Goal: Book appointment/travel/reservation

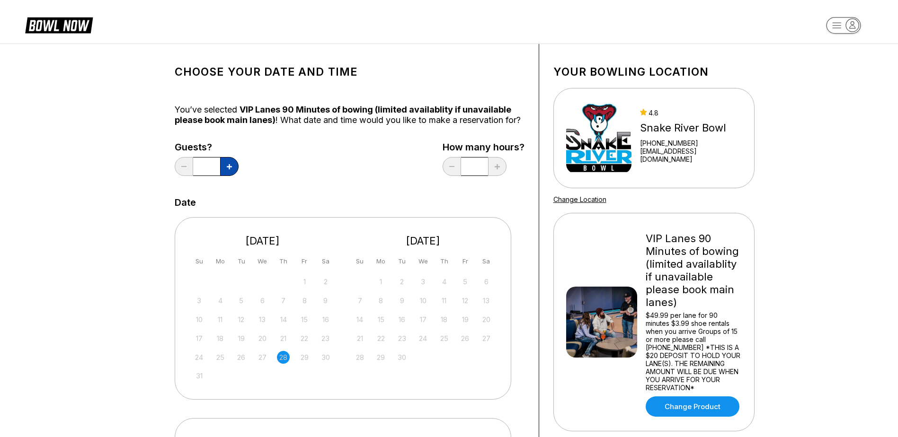
click at [228, 169] on icon at bounding box center [229, 166] width 5 height 5
type input "*"
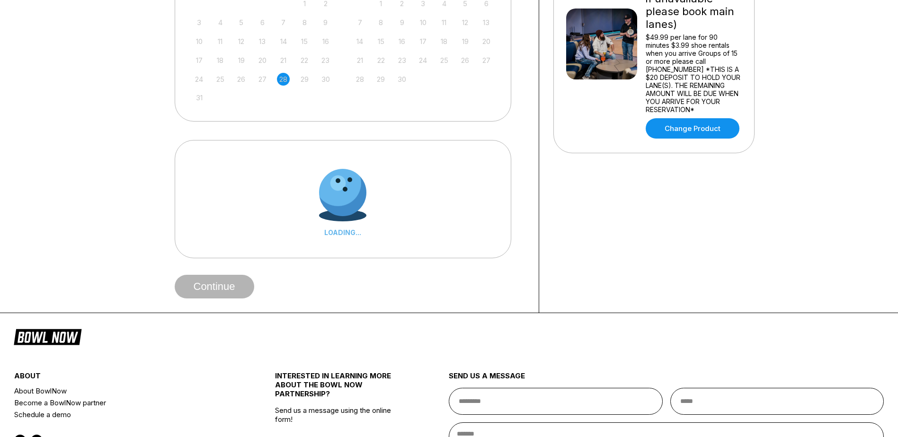
scroll to position [284, 0]
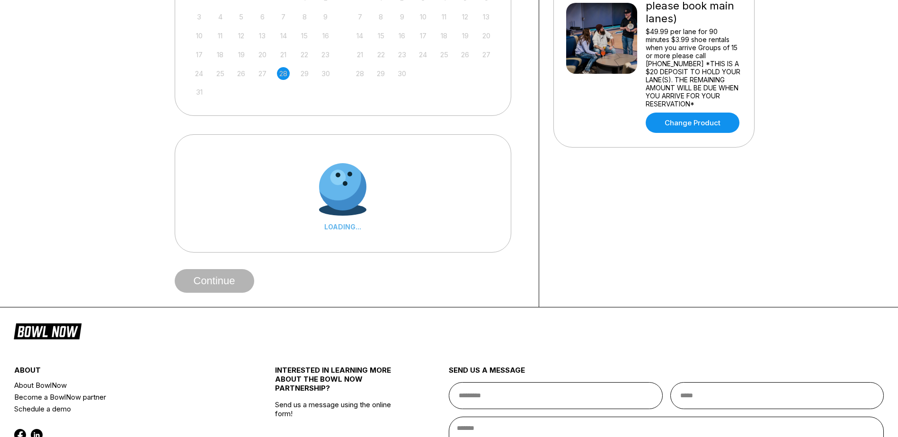
click at [328, 80] on div "30" at bounding box center [325, 73] width 13 height 13
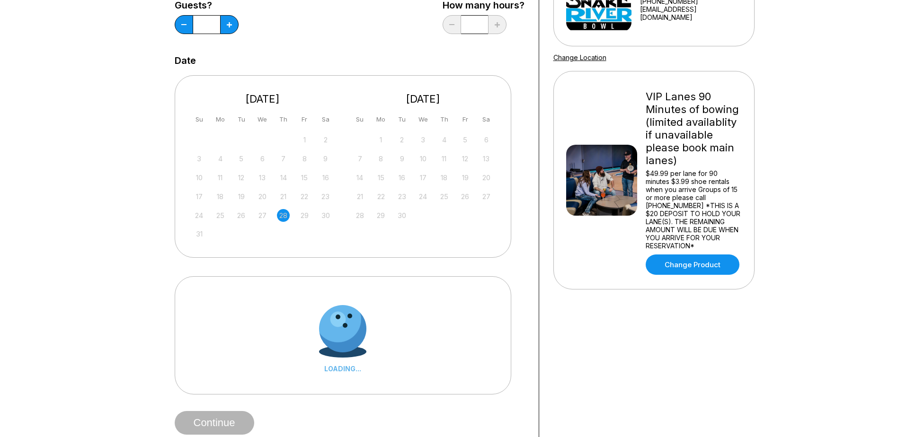
scroll to position [0, 0]
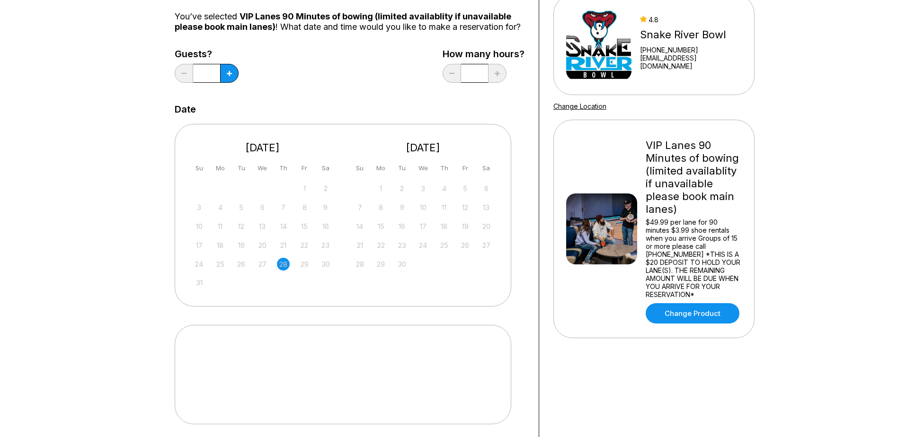
scroll to position [237, 0]
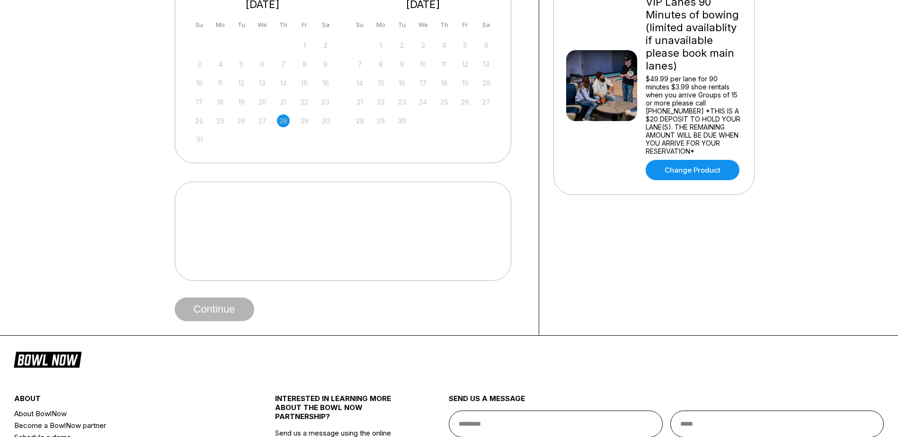
click at [224, 241] on div at bounding box center [343, 231] width 336 height 99
click at [205, 209] on div at bounding box center [343, 231] width 336 height 99
click at [303, 127] on div "24 25 26 27 28 29 30" at bounding box center [263, 120] width 142 height 14
drag, startPoint x: 303, startPoint y: 127, endPoint x: 307, endPoint y: 131, distance: 5.4
click at [307, 127] on div "29" at bounding box center [304, 121] width 13 height 13
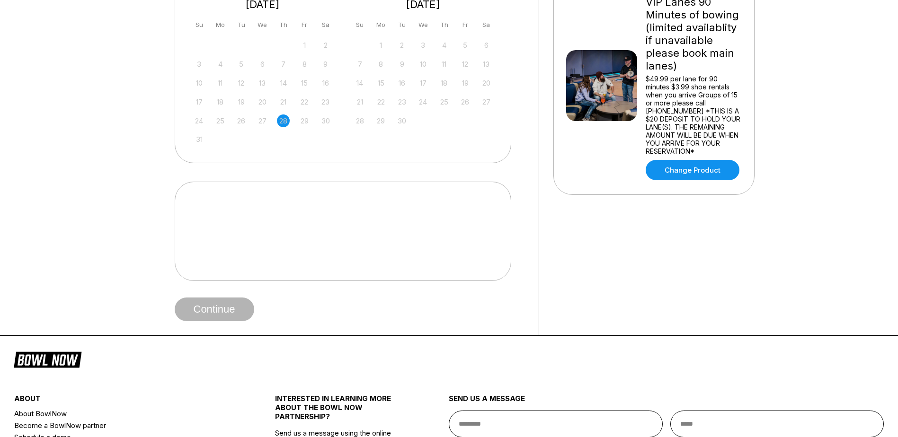
click at [325, 127] on div "30" at bounding box center [325, 121] width 13 height 13
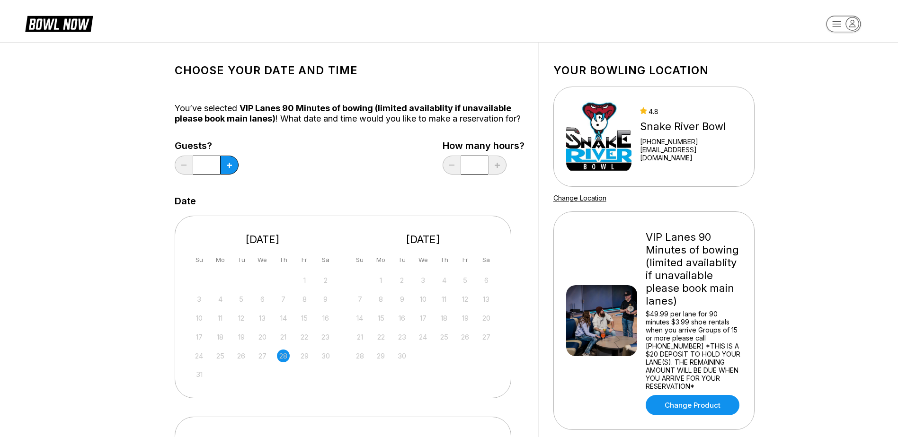
scroll to position [0, 0]
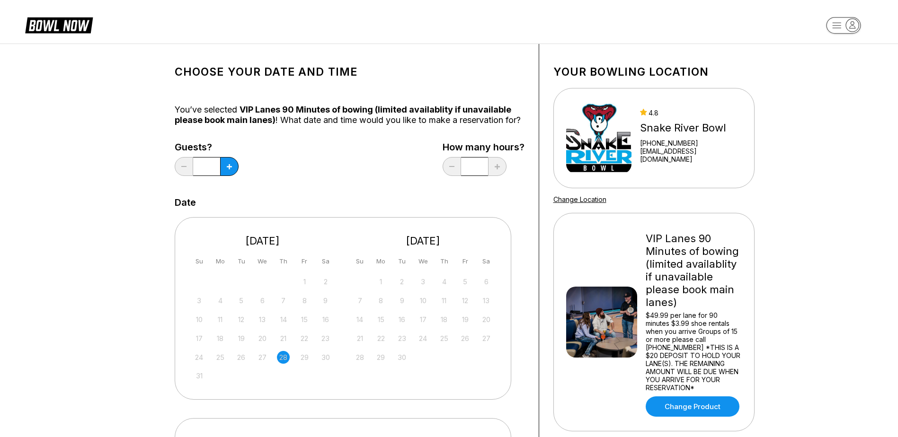
click at [443, 247] on div "[DATE]" at bounding box center [423, 241] width 147 height 13
click at [486, 247] on div "[DATE]" at bounding box center [423, 241] width 147 height 13
drag, startPoint x: 478, startPoint y: 252, endPoint x: 492, endPoint y: 278, distance: 29.4
click at [480, 247] on div "[DATE]" at bounding box center [423, 241] width 147 height 13
click at [492, 268] on div "Sa" at bounding box center [486, 261] width 13 height 13
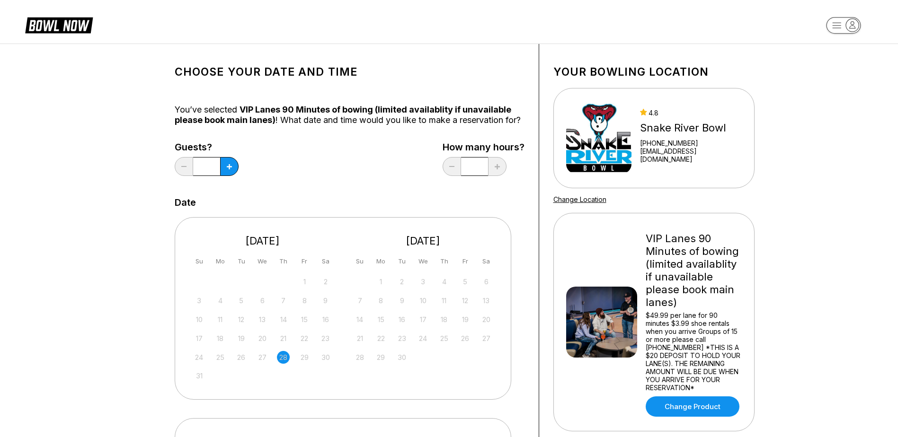
drag, startPoint x: 492, startPoint y: 308, endPoint x: 495, endPoint y: 333, distance: 24.8
click at [492, 307] on div "7 8 9 10 11 12 13" at bounding box center [423, 300] width 142 height 14
drag, startPoint x: 495, startPoint y: 335, endPoint x: 489, endPoint y: 336, distance: 6.2
click at [493, 336] on div "[DATE] Su Mo Tu We Th Fr Sa 1 2 3 4 5 6 7 8 9 10 11 12 13 14 15 16 17 18 19 20 …" at bounding box center [423, 296] width 147 height 143
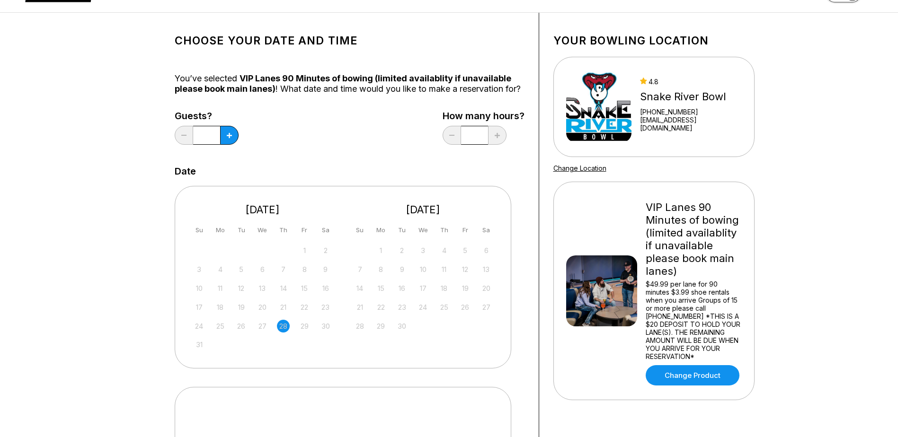
scroll to position [47, 0]
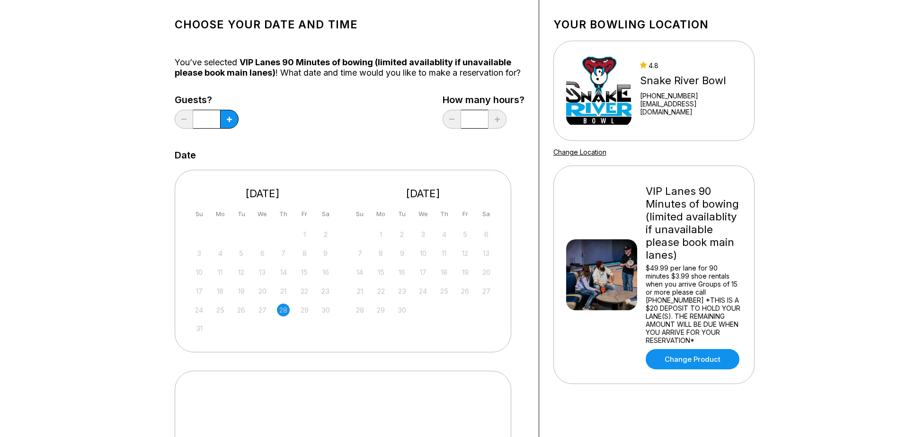
click at [287, 217] on div "[DATE] Su Mo Tu We Th Fr Sa" at bounding box center [262, 200] width 147 height 47
click at [276, 200] on div "[DATE]" at bounding box center [262, 193] width 147 height 13
click at [514, 203] on div "[DATE] Su Mo Tu We Th Fr Sa 27 28 29 30 31 1 2 3 4 5 6 7 8 9 10 11 12 13 14 15 …" at bounding box center [350, 257] width 350 height 194
click at [415, 200] on div "[DATE]" at bounding box center [423, 193] width 147 height 13
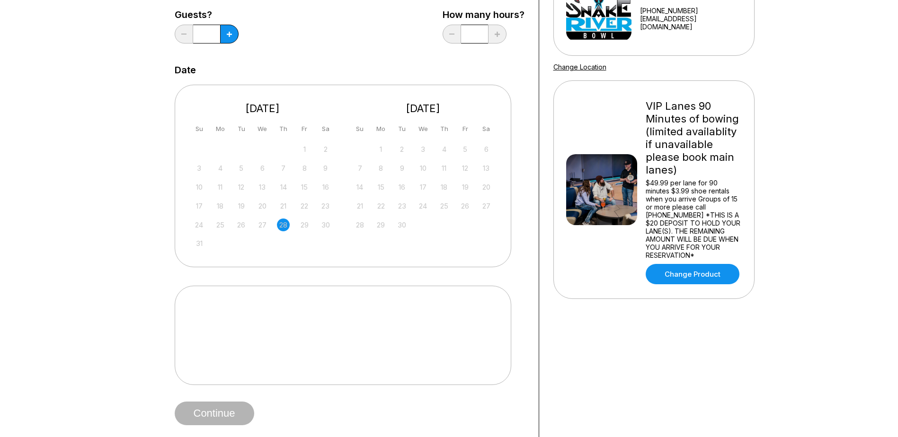
scroll to position [331, 0]
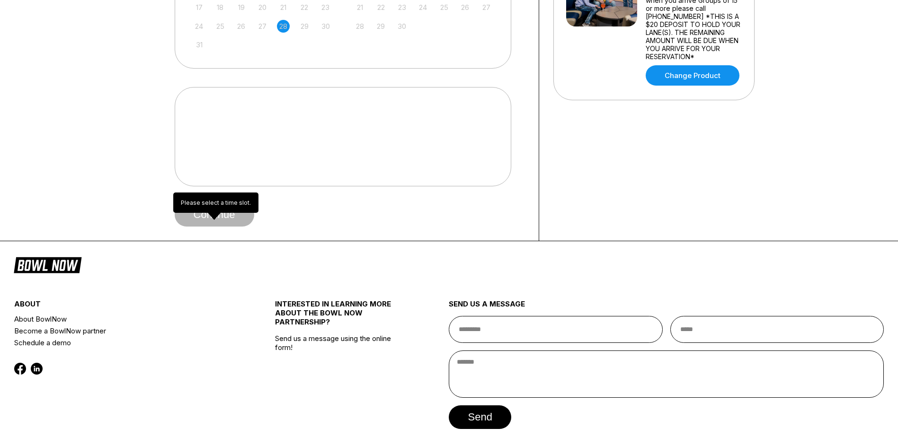
click at [186, 227] on div "Continue" at bounding box center [350, 215] width 350 height 24
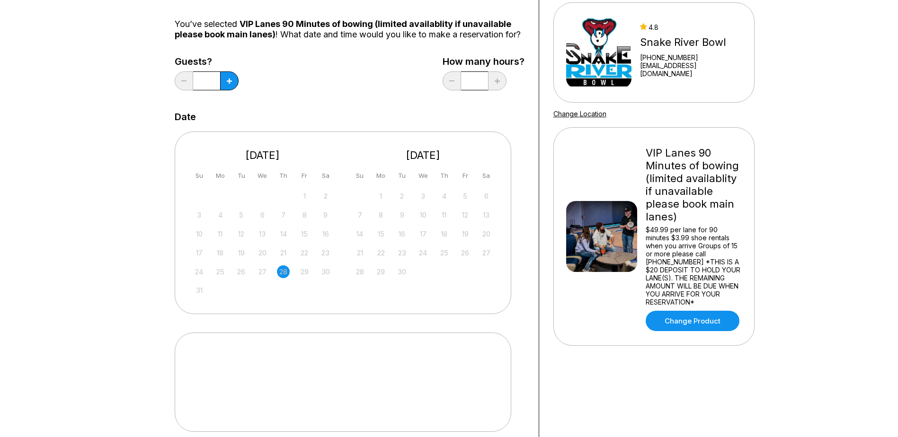
scroll to position [0, 0]
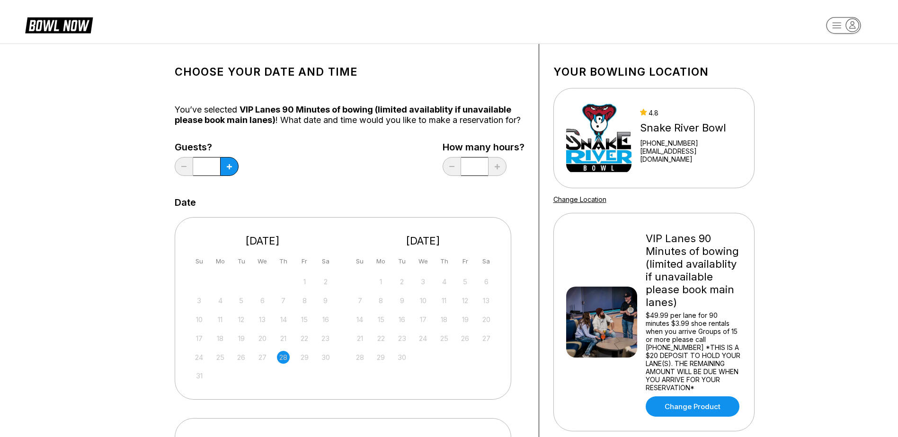
click at [665, 143] on div "[PHONE_NUMBER]" at bounding box center [690, 143] width 101 height 8
click at [681, 130] on div "Snake River Bowl" at bounding box center [690, 128] width 101 height 13
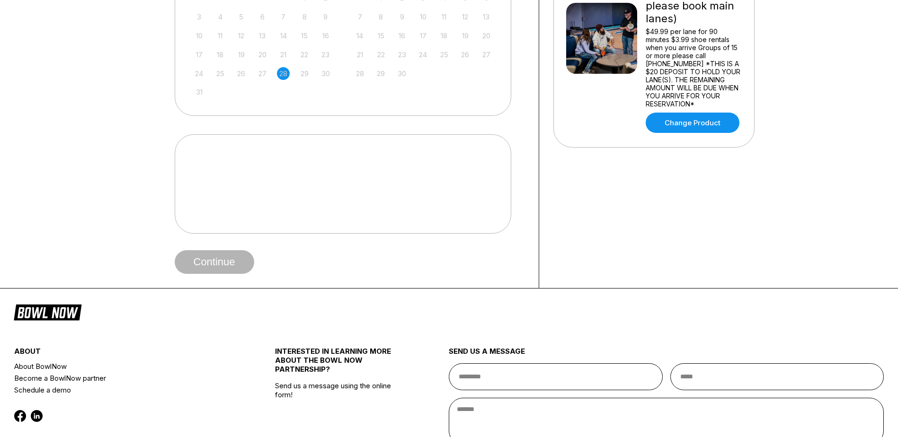
scroll to position [379, 0]
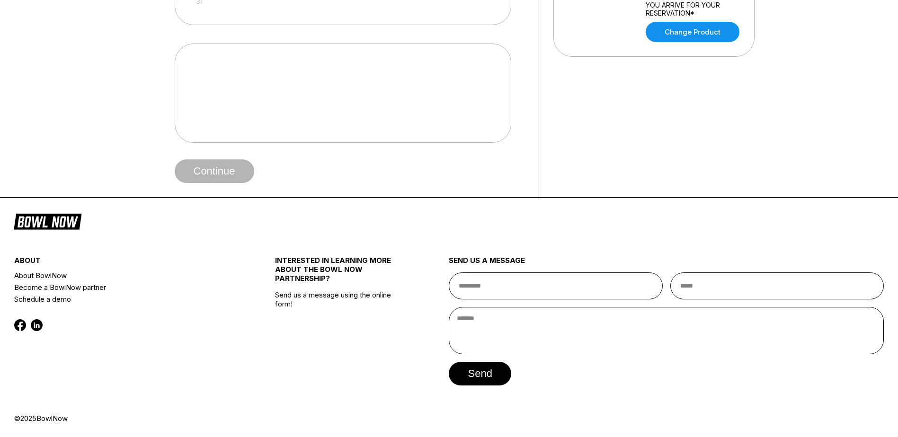
click at [376, 97] on div at bounding box center [343, 93] width 336 height 99
click at [200, 173] on div "Continue" at bounding box center [350, 171] width 350 height 24
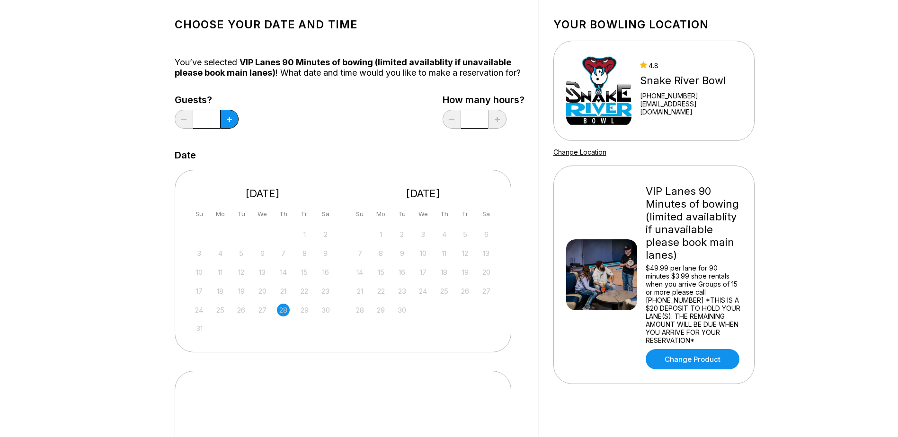
scroll to position [0, 0]
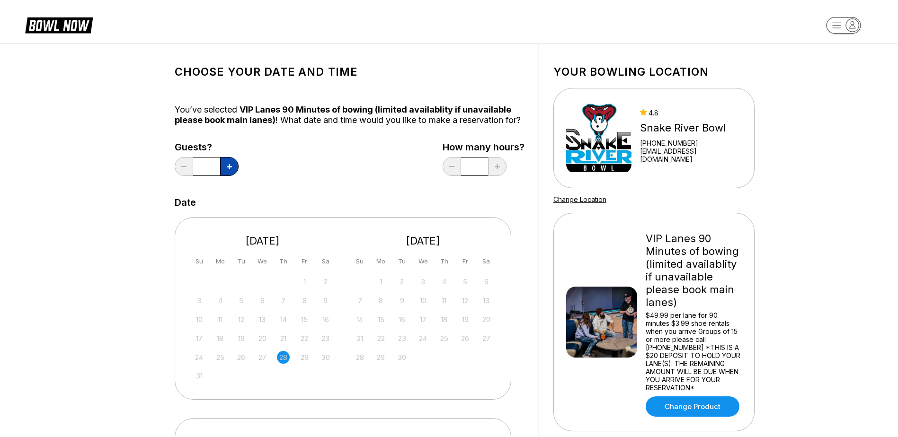
click at [222, 176] on button at bounding box center [229, 166] width 18 height 19
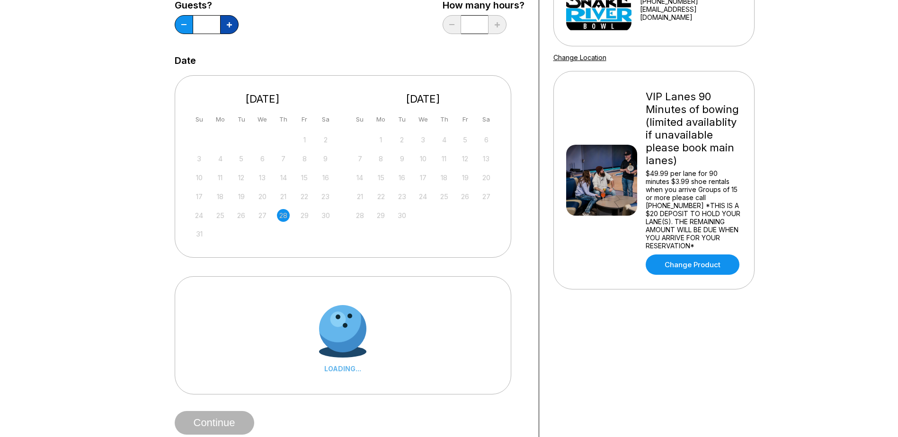
click at [234, 34] on button at bounding box center [229, 24] width 18 height 19
click at [184, 34] on button at bounding box center [184, 24] width 18 height 19
type input "*"
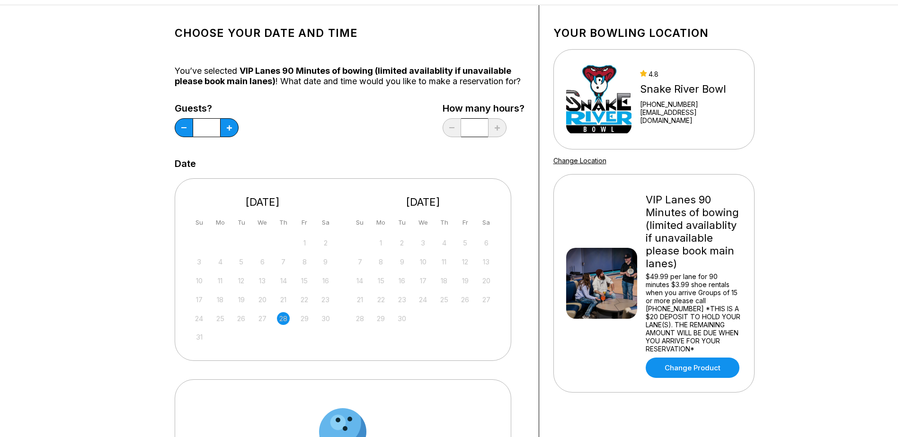
scroll to position [0, 0]
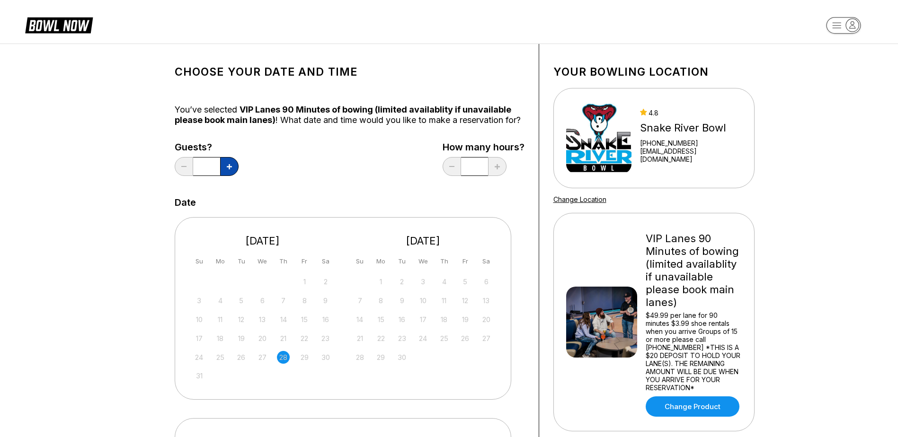
click at [235, 174] on button at bounding box center [229, 166] width 18 height 19
type input "*"
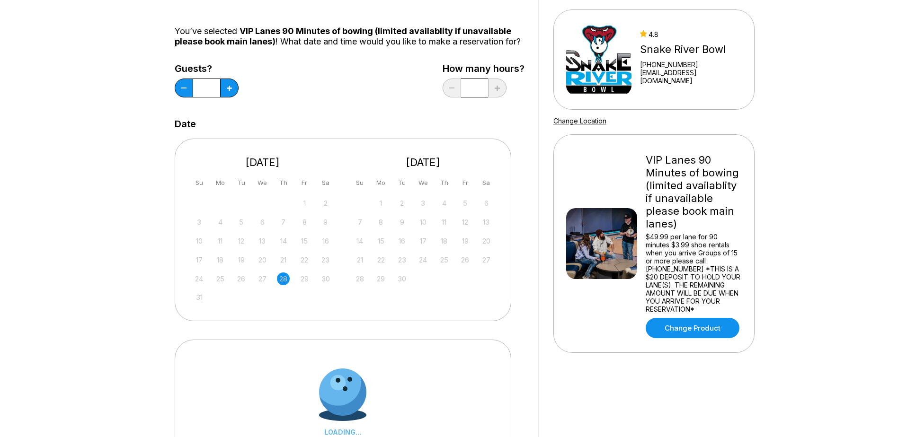
scroll to position [189, 0]
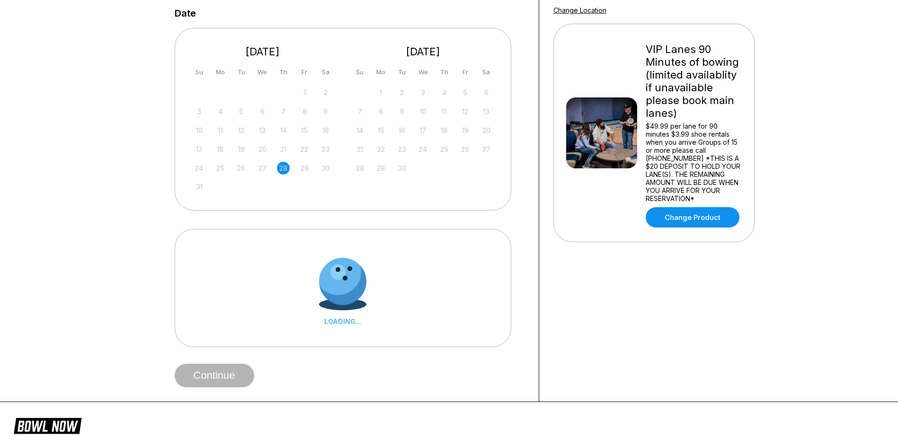
click at [335, 293] on div at bounding box center [342, 281] width 47 height 47
click at [335, 293] on div at bounding box center [343, 281] width 51 height 51
click at [335, 293] on div at bounding box center [342, 281] width 47 height 47
click at [346, 323] on div "LOADING..." at bounding box center [342, 288] width 47 height 89
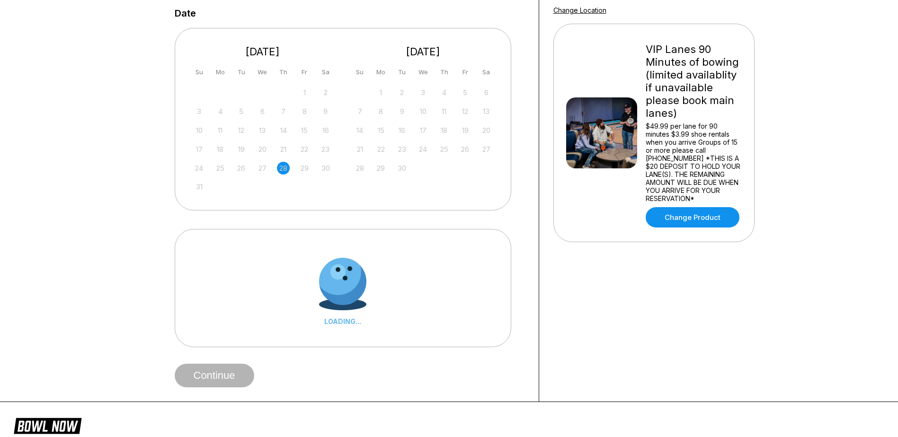
click at [351, 326] on div "LOADING..." at bounding box center [342, 322] width 47 height 8
click at [342, 310] on div at bounding box center [342, 305] width 47 height 12
click at [663, 224] on link "Change Product" at bounding box center [692, 217] width 94 height 20
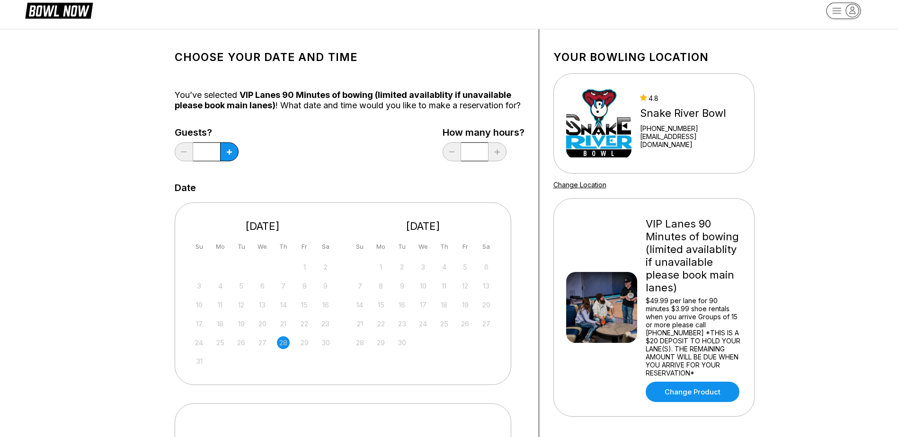
scroll to position [0, 0]
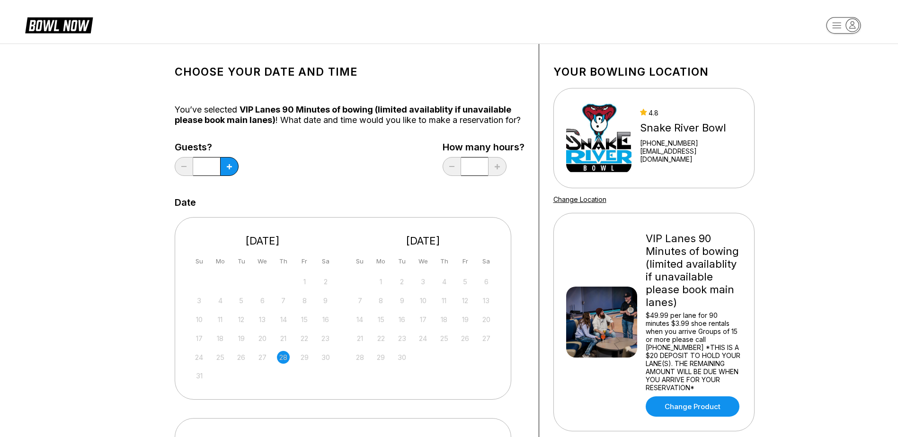
click at [198, 176] on input "*" at bounding box center [206, 166] width 27 height 19
click at [203, 176] on input "*" at bounding box center [206, 166] width 27 height 19
click at [206, 176] on input "*" at bounding box center [206, 166] width 27 height 19
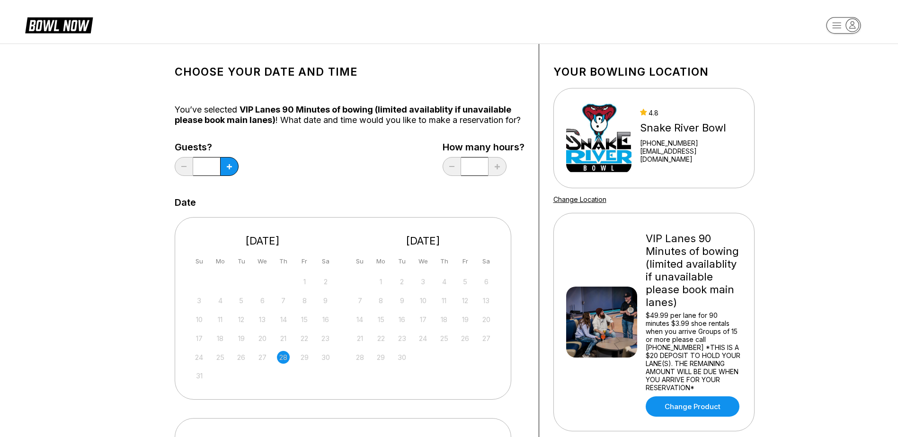
click at [840, 26] on rect "button" at bounding box center [843, 25] width 35 height 17
click at [54, 18] on icon at bounding box center [59, 25] width 68 height 18
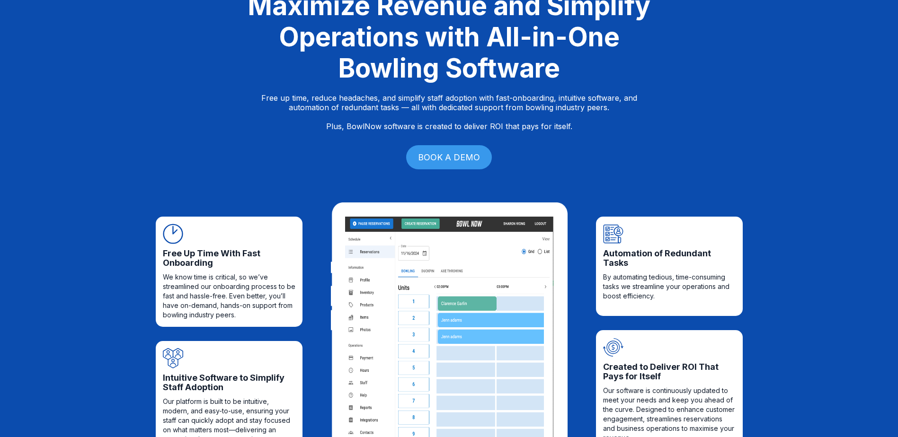
scroll to position [142, 0]
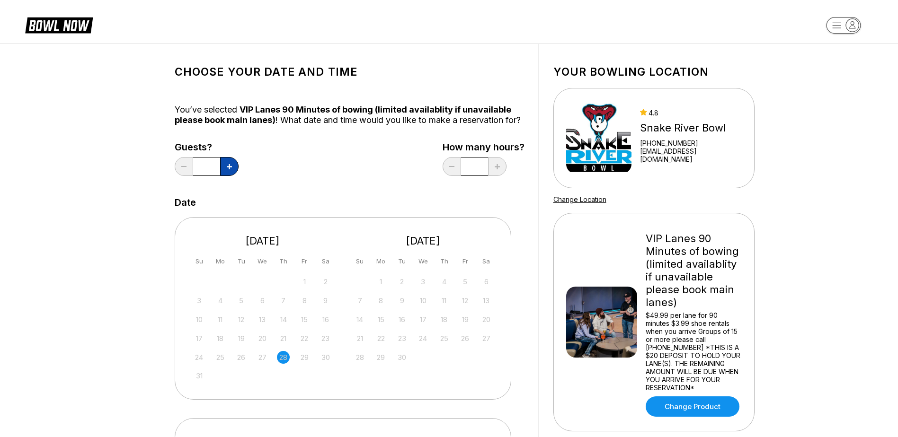
click at [223, 176] on button at bounding box center [229, 166] width 18 height 19
type input "*"
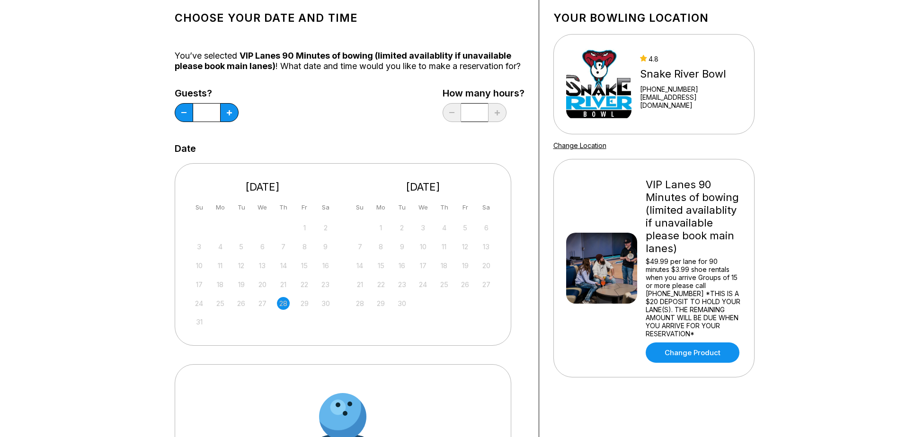
scroll to position [47, 0]
